Goal: Information Seeking & Learning: Learn about a topic

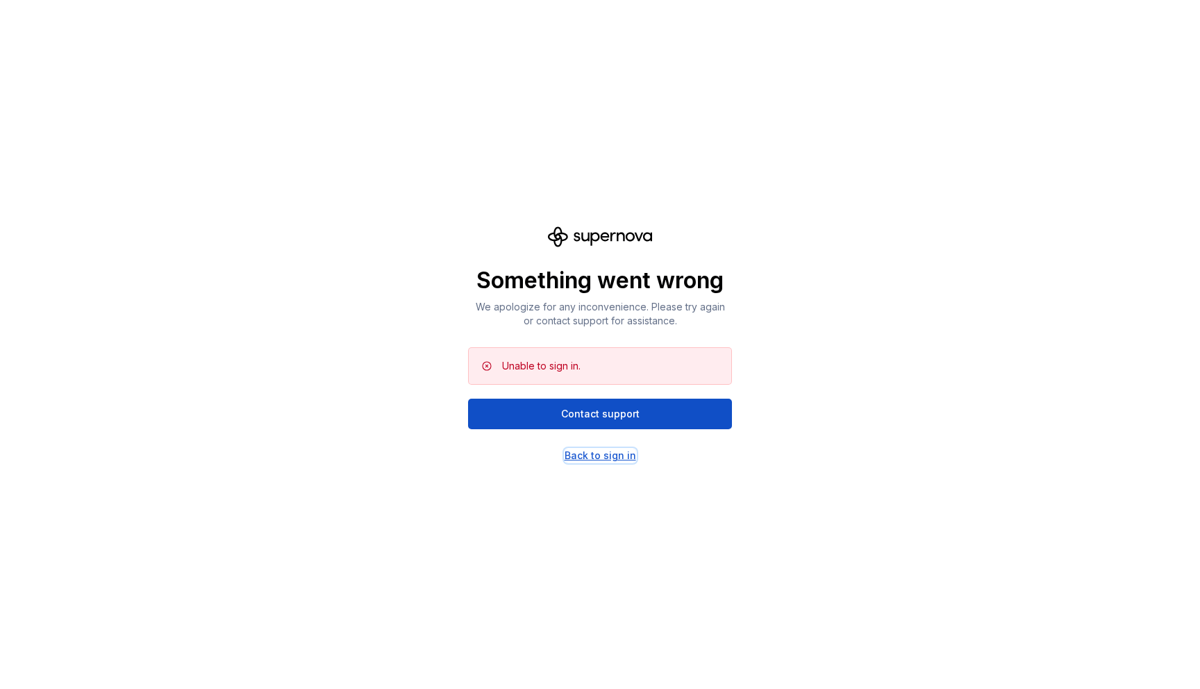
click at [597, 460] on div "Back to sign in" at bounding box center [601, 456] width 72 height 14
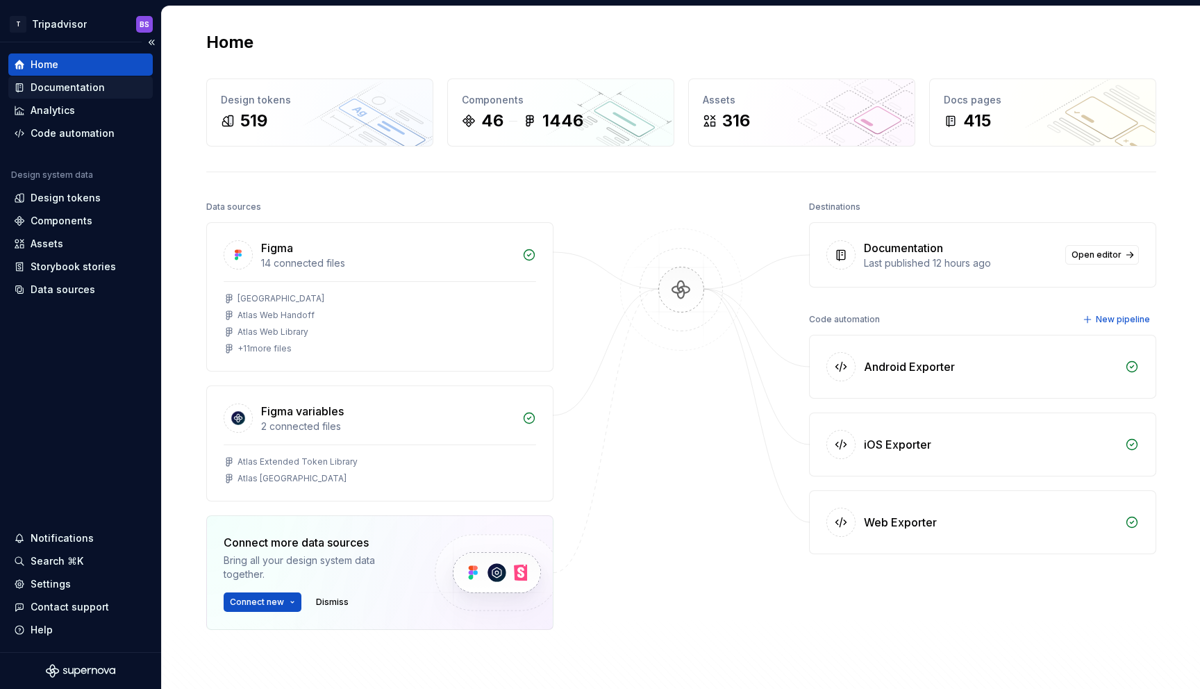
click at [53, 88] on div "Documentation" at bounding box center [68, 88] width 74 height 14
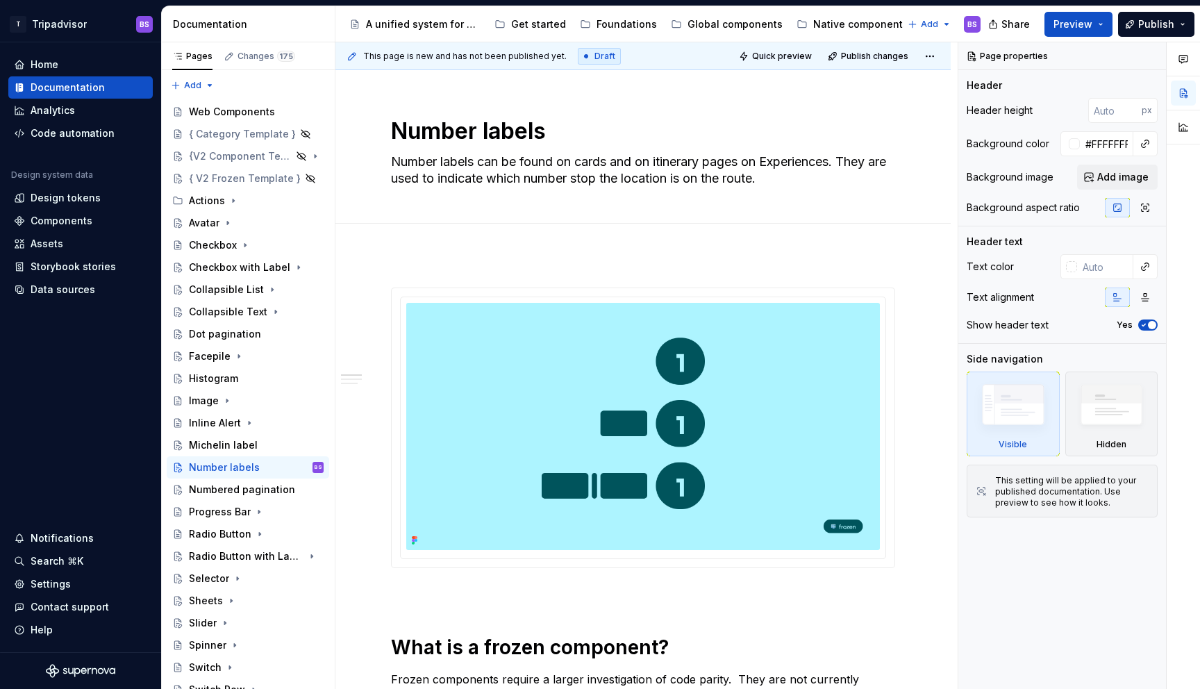
type textarea "*"
